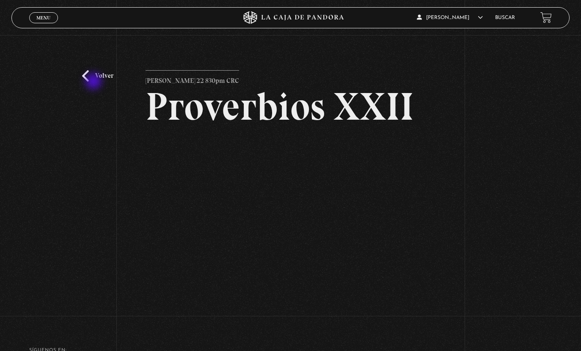
click at [95, 82] on link "Volver" at bounding box center [97, 75] width 31 height 11
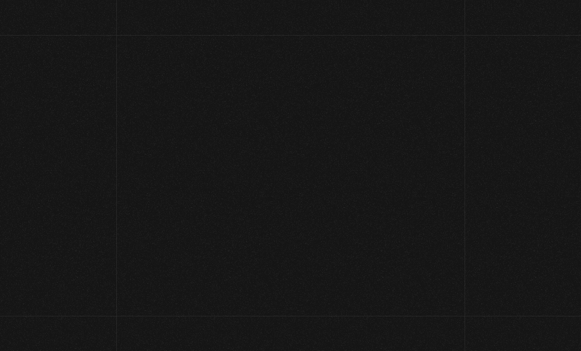
scroll to position [128, 0]
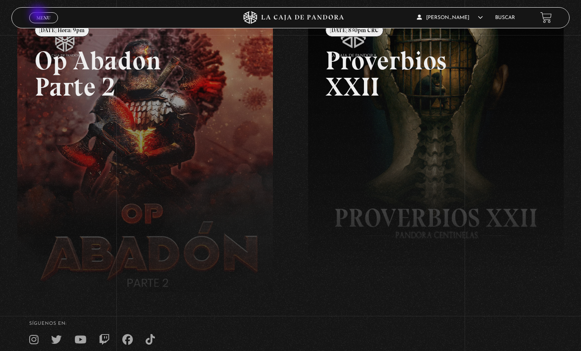
click at [39, 15] on link "Menu Cerrar" at bounding box center [43, 17] width 29 height 11
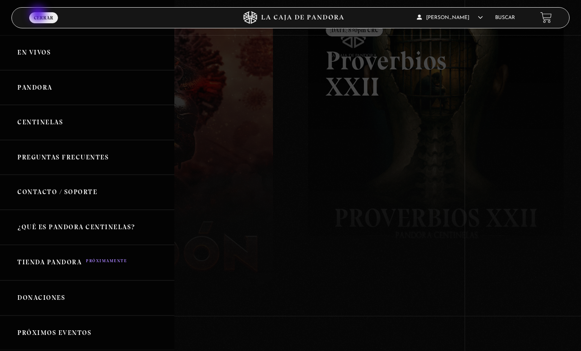
click at [40, 133] on link "Centinelas" at bounding box center [87, 122] width 174 height 35
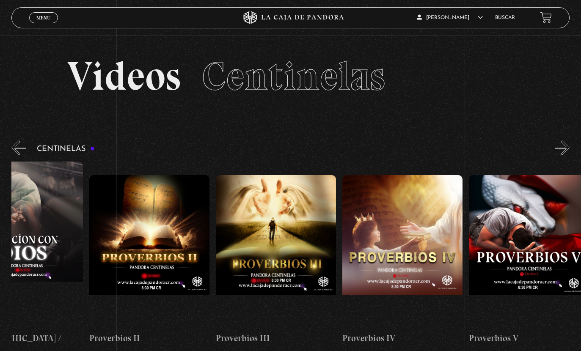
scroll to position [0, 430]
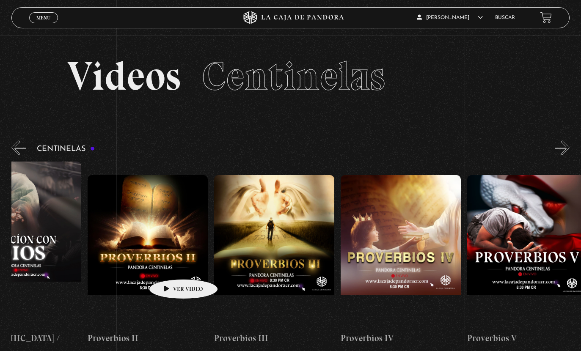
click at [176, 276] on figure at bounding box center [148, 251] width 120 height 152
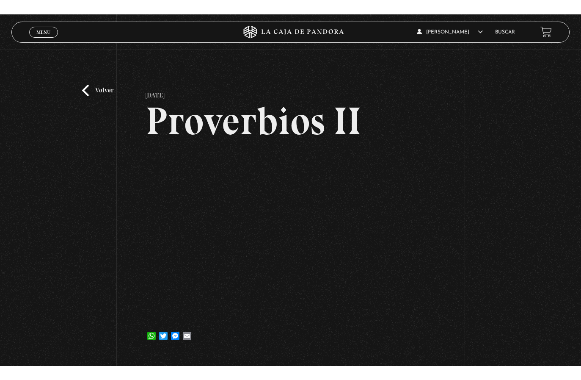
scroll to position [10, 0]
